Goal: Task Accomplishment & Management: Complete application form

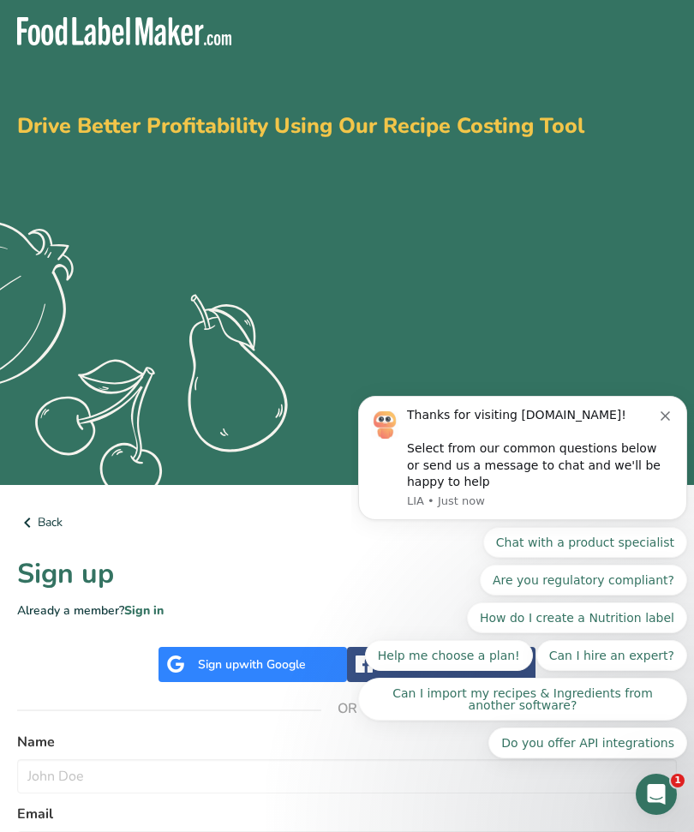
click at [663, 412] on button "Dismiss notification" at bounding box center [668, 414] width 14 height 14
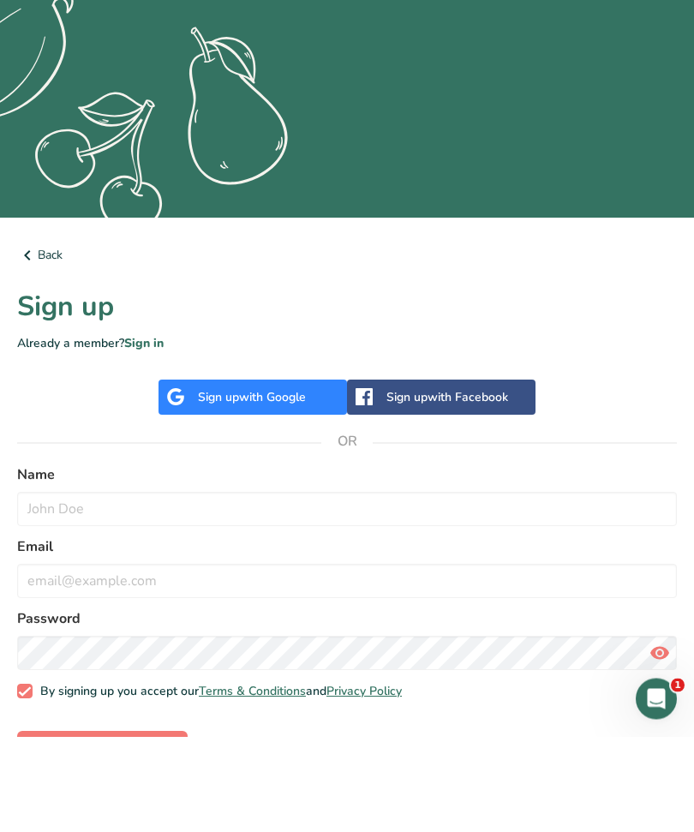
scroll to position [171, 0]
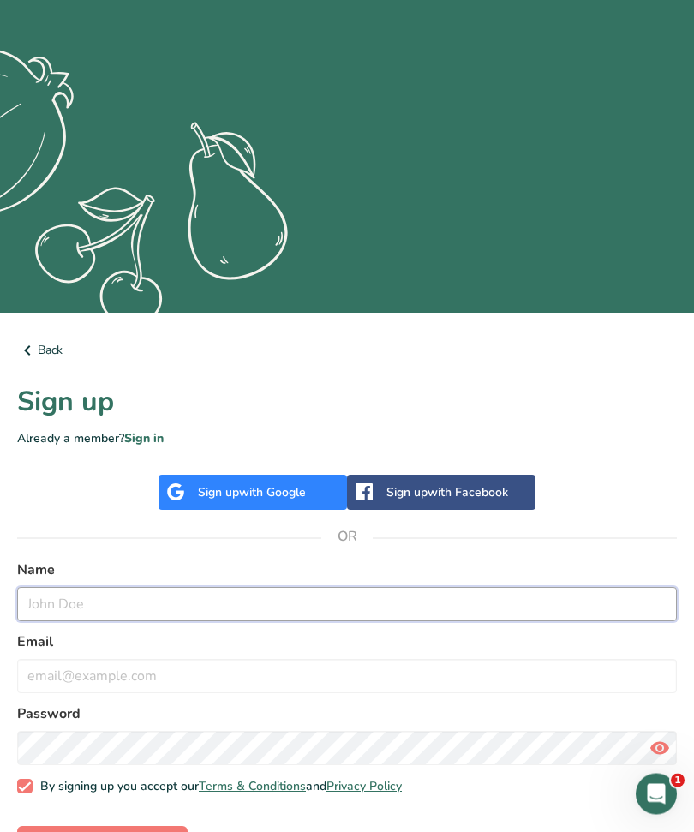
click at [267, 604] on input "text" at bounding box center [347, 605] width 660 height 34
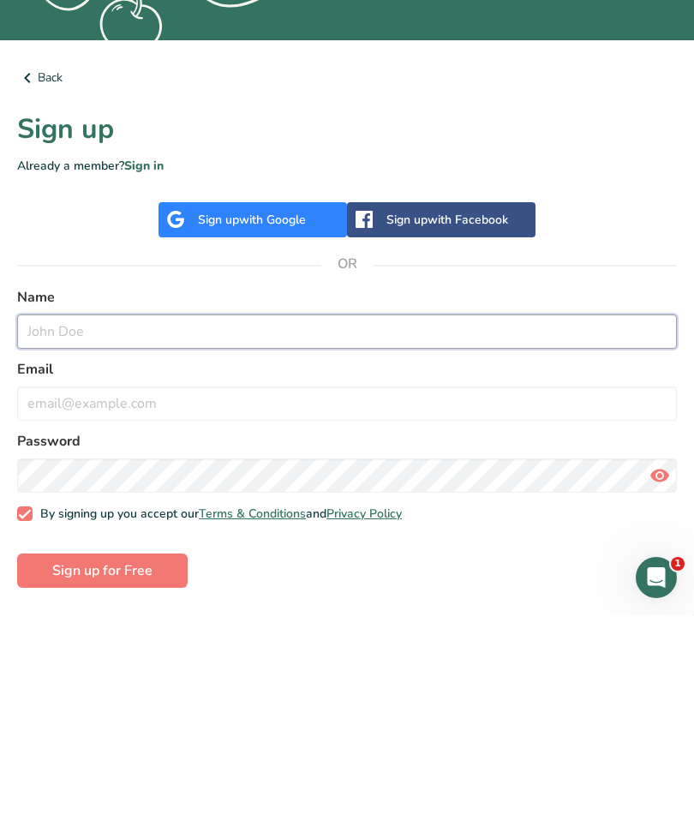
type input "[PERSON_NAME]"
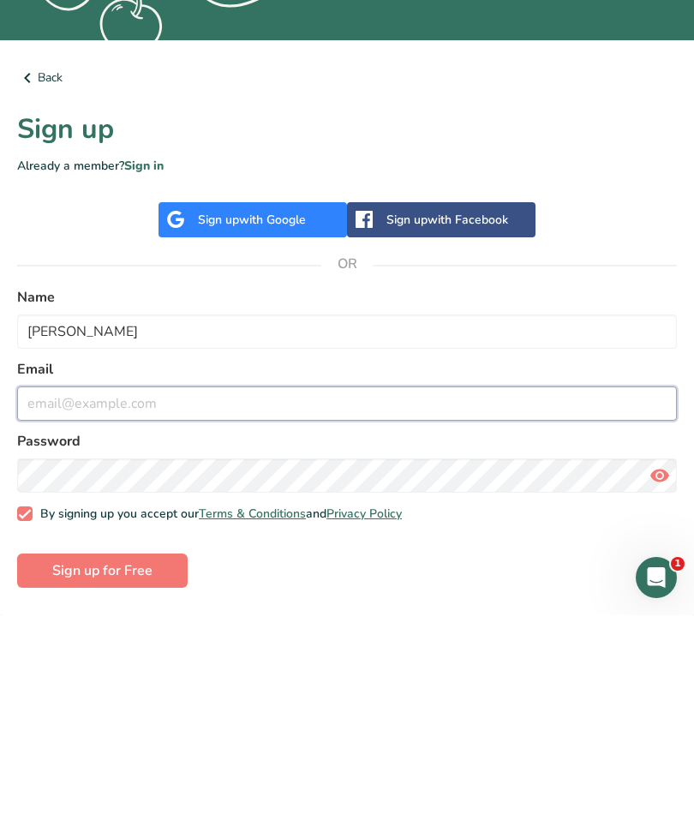
type input "[EMAIL_ADDRESS][DOMAIN_NAME]"
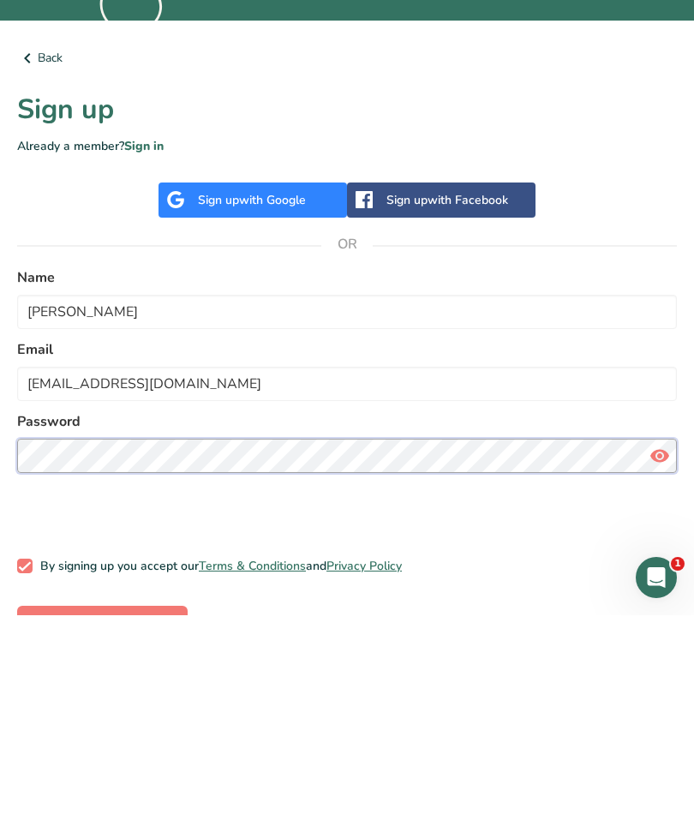
scroll to position [229, 0]
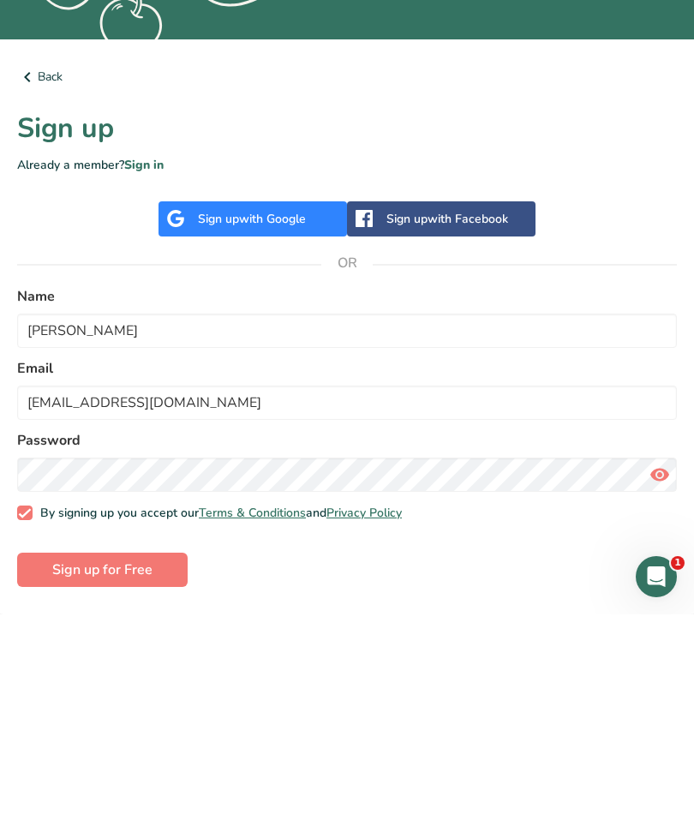
click at [133, 778] on span "Sign up for Free" at bounding box center [102, 788] width 100 height 21
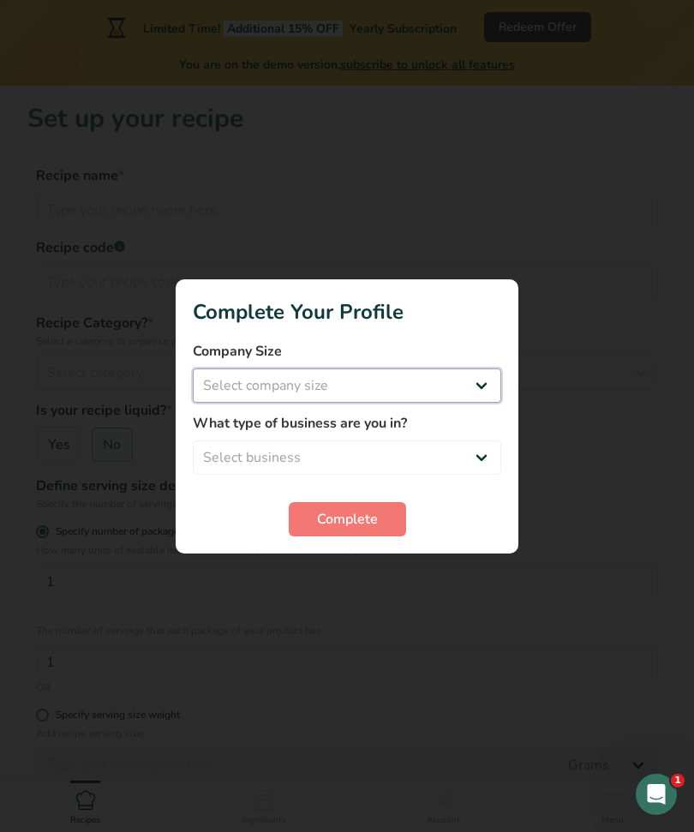
click at [214, 403] on select "Select company size Fewer than 10 Employees 10 to 50 Employees 51 to 500 Employ…" at bounding box center [347, 386] width 309 height 34
select select "1"
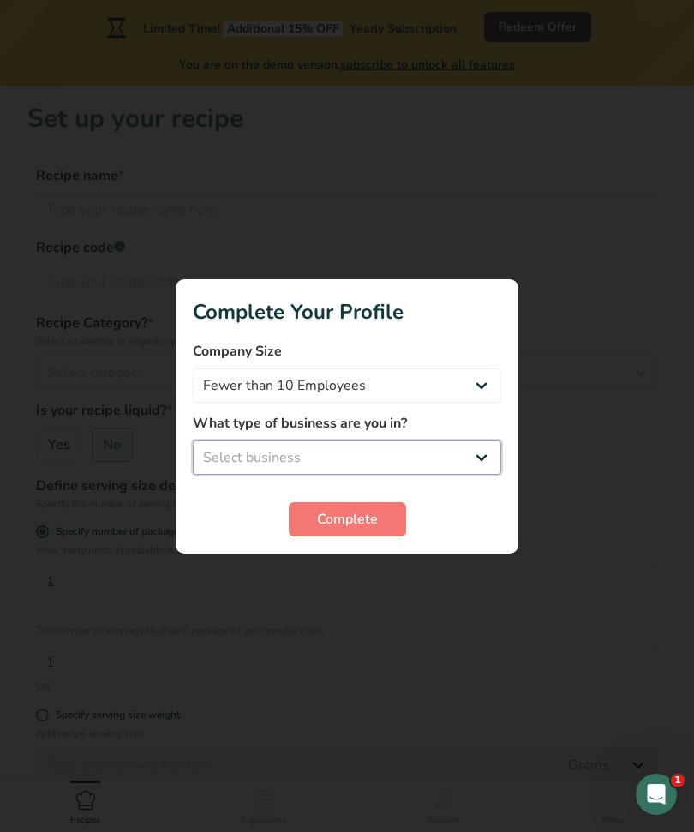
click at [219, 475] on select "Select business Packaged Food Manufacturer Restaurant & Cafe Bakery Meal Plans …" at bounding box center [347, 458] width 309 height 34
select select "1"
click at [321, 537] on button "Complete" at bounding box center [347, 519] width 117 height 34
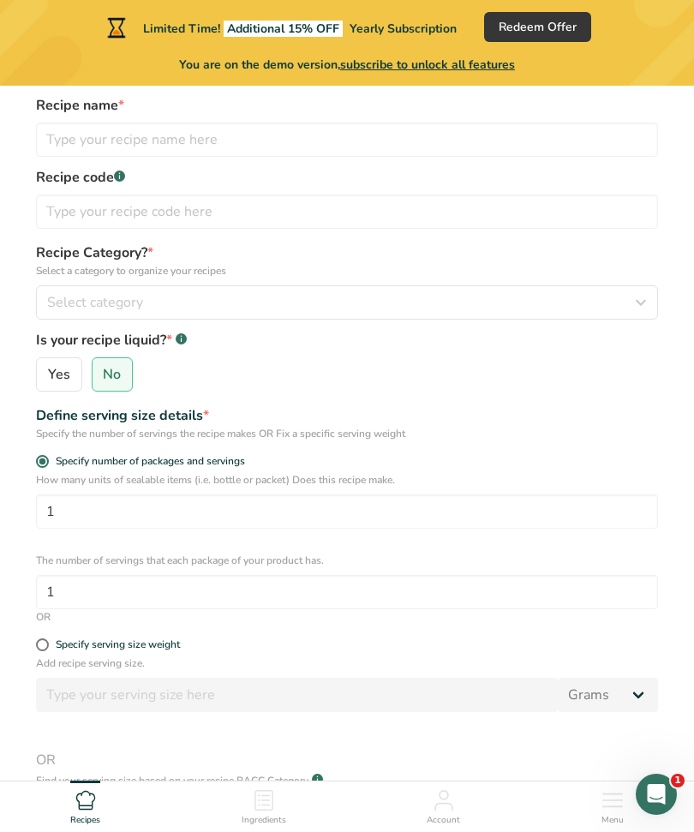
scroll to position [76, 0]
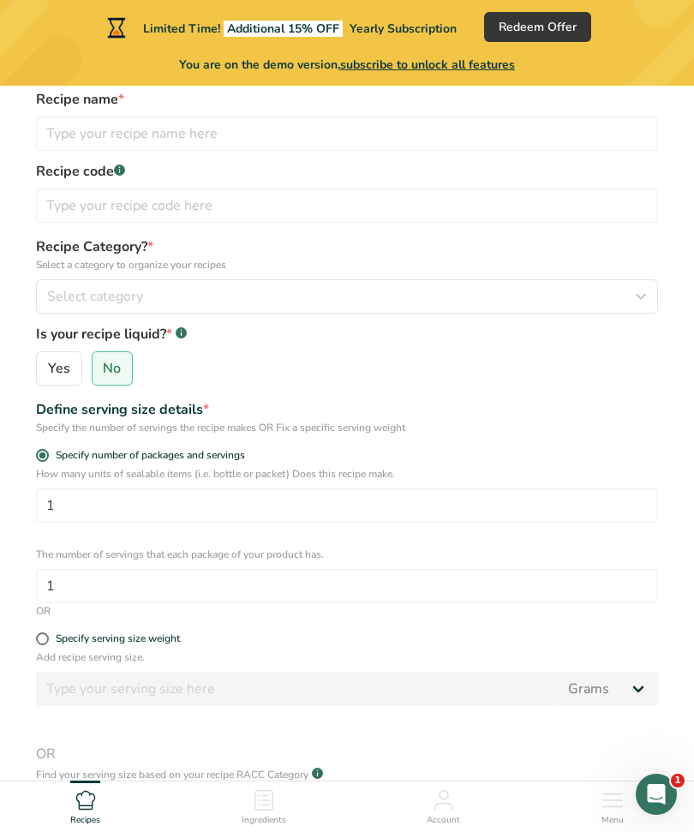
click at [44, 369] on input "Yes" at bounding box center [42, 369] width 11 height 11
radio input "true"
radio input "false"
select select "22"
click at [400, 296] on div "Select category" at bounding box center [342, 296] width 590 height 21
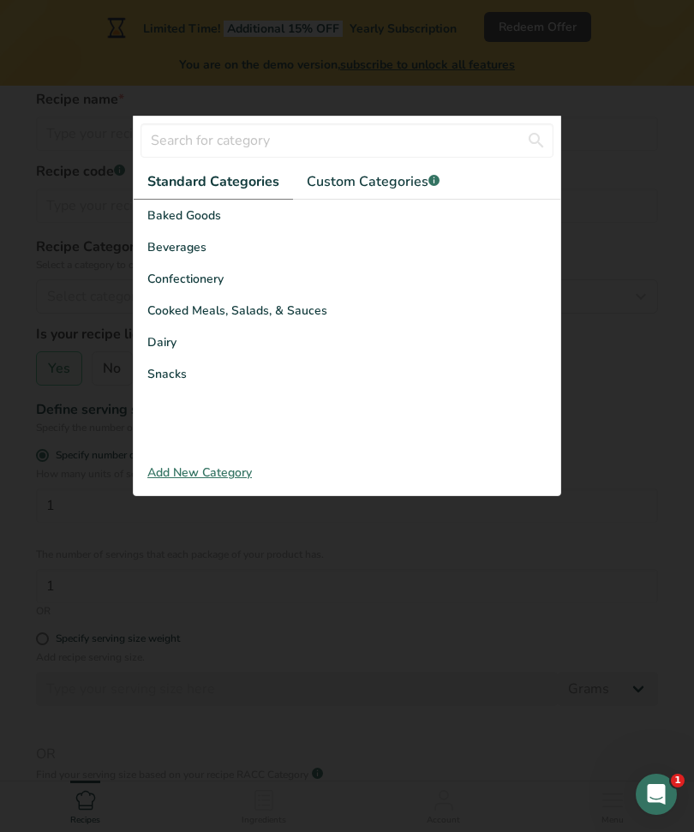
click at [240, 482] on div "Add New Category" at bounding box center [347, 473] width 427 height 18
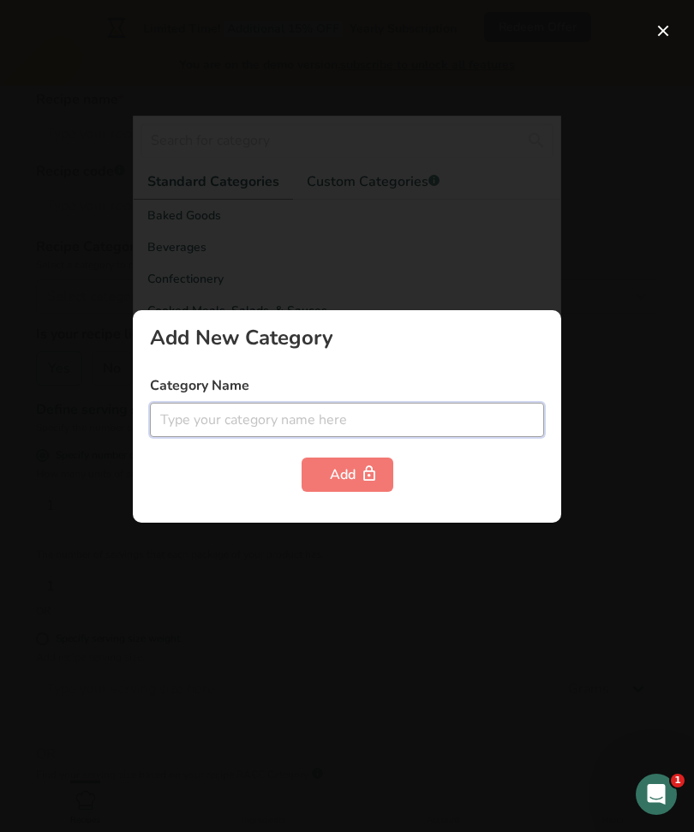
click at [348, 437] on input "text" at bounding box center [347, 420] width 394 height 34
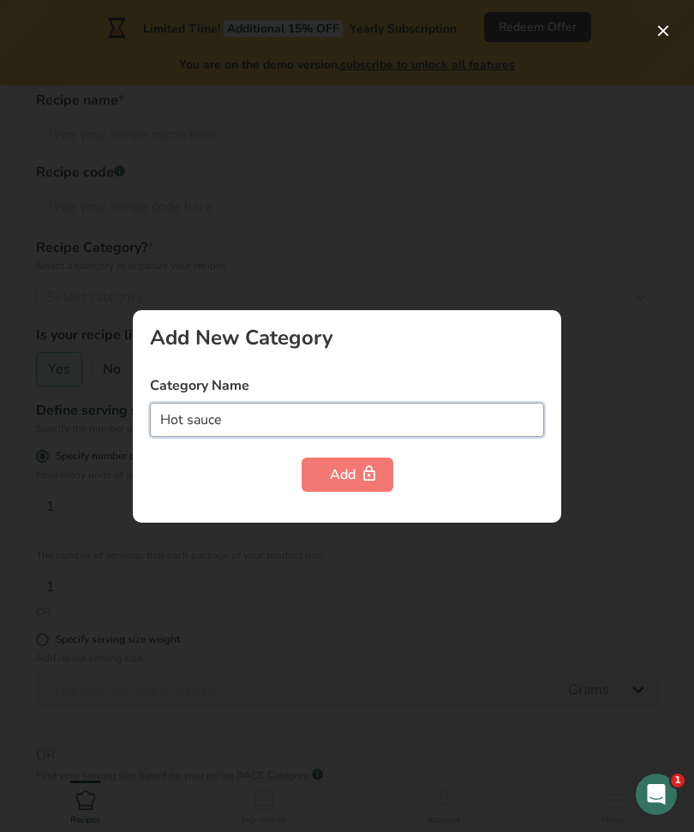
type input "Hot sauce"
click at [381, 492] on button "Add" at bounding box center [348, 475] width 92 height 34
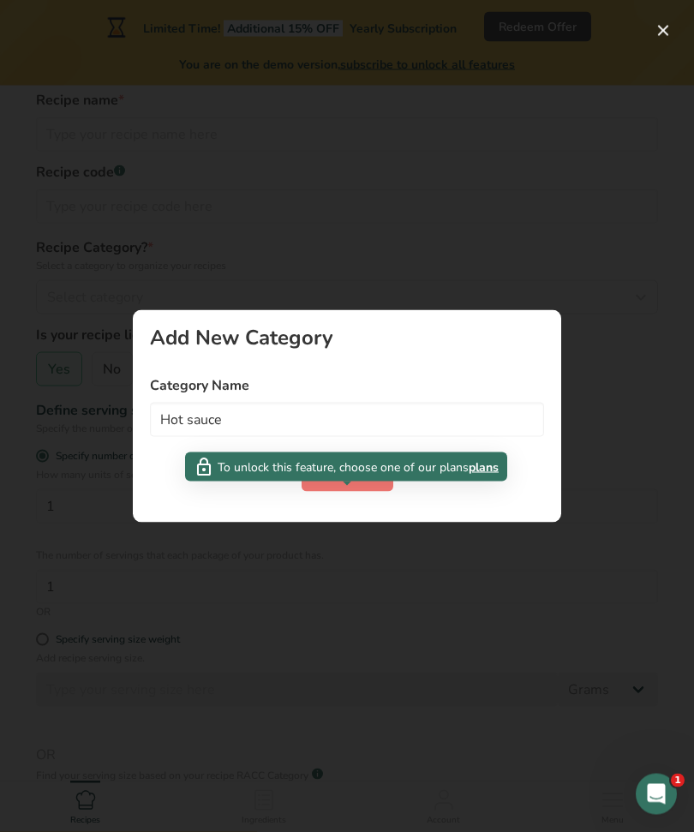
scroll to position [76, 0]
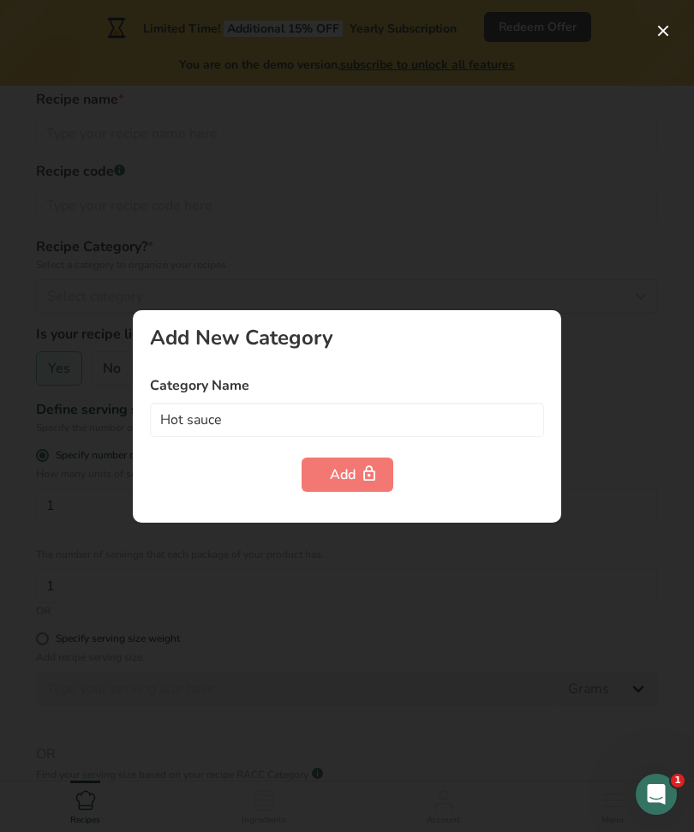
click at [412, 640] on div at bounding box center [347, 416] width 694 height 832
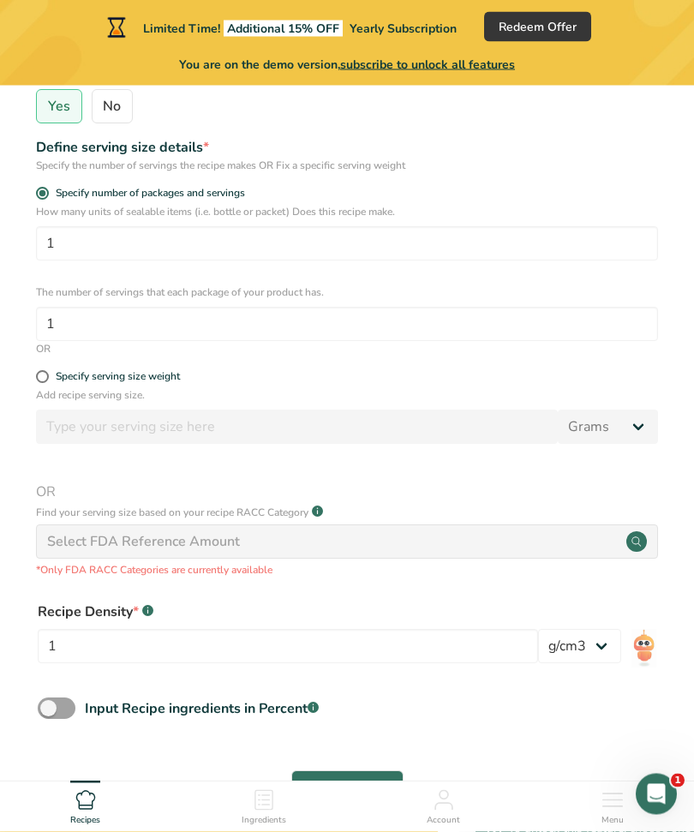
scroll to position [340, 0]
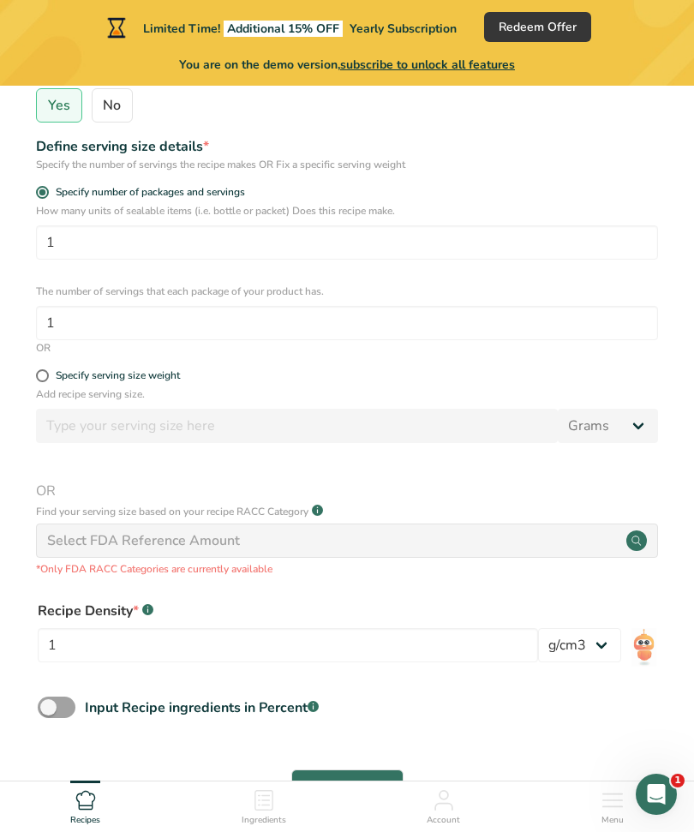
click at [21, 177] on section "Set up your recipe Recipe name * Recipe code .a-a{fill:#347362;}.b-a{fill:#fff;…" at bounding box center [347, 294] width 694 height 1096
